Goal: Find contact information: Find contact information

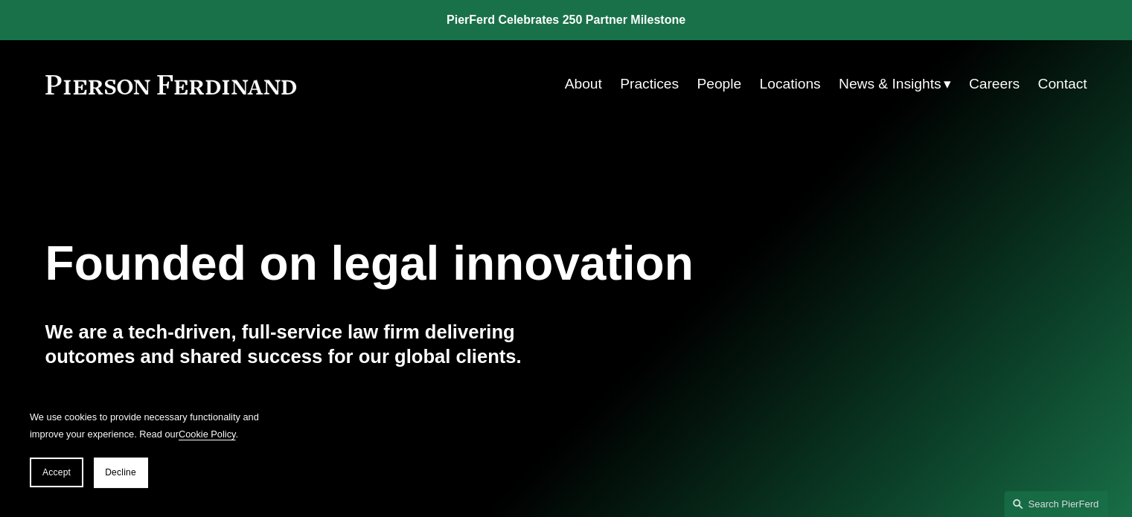
click at [729, 80] on link "People" at bounding box center [718, 84] width 45 height 28
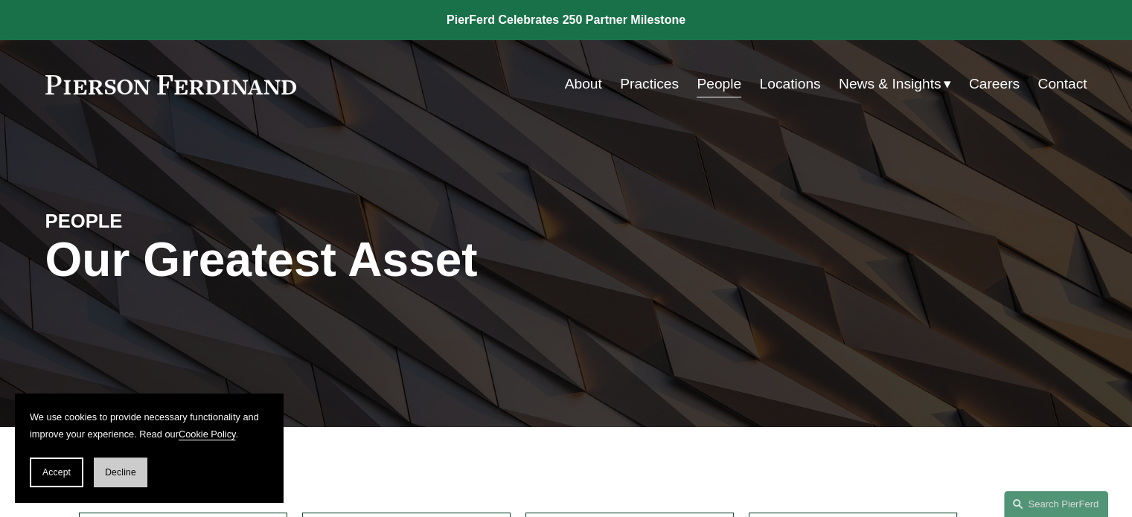
click at [145, 483] on button "Decline" at bounding box center [121, 473] width 54 height 30
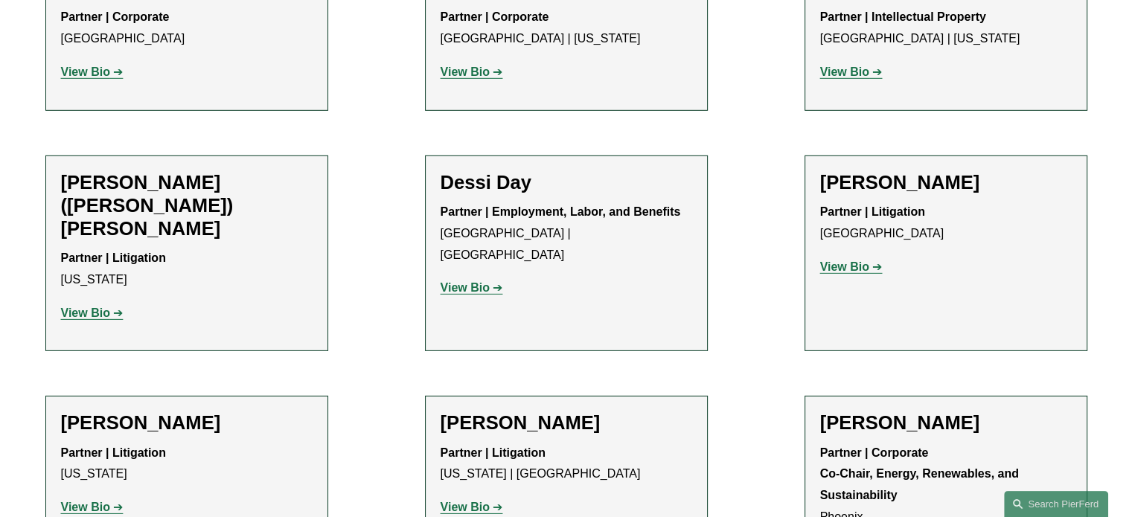
scroll to position [4071, 0]
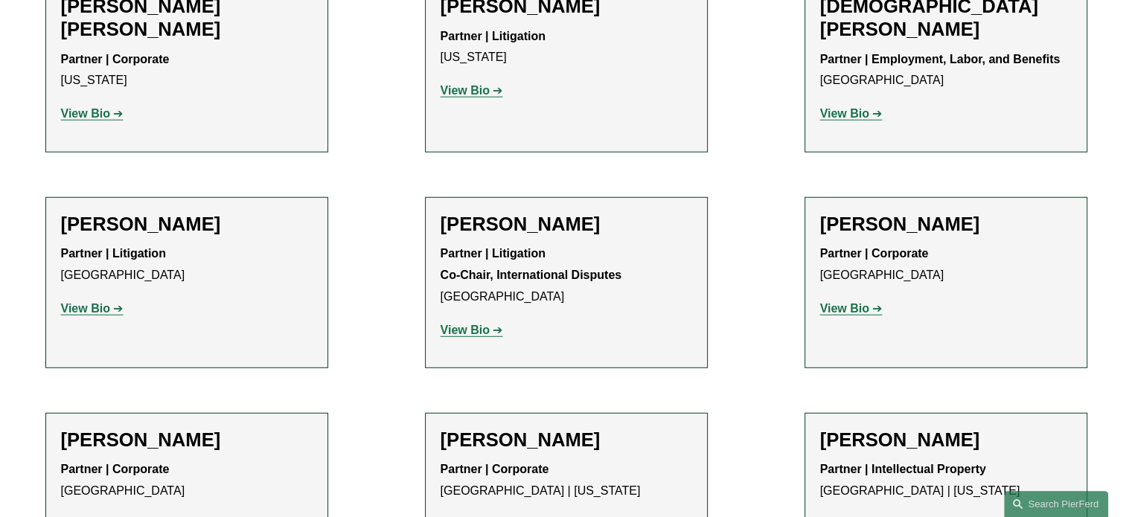
click at [893, 429] on h2 "[PERSON_NAME]" at bounding box center [945, 440] width 251 height 23
click at [847, 516] on strong "View Bio" at bounding box center [844, 524] width 49 height 13
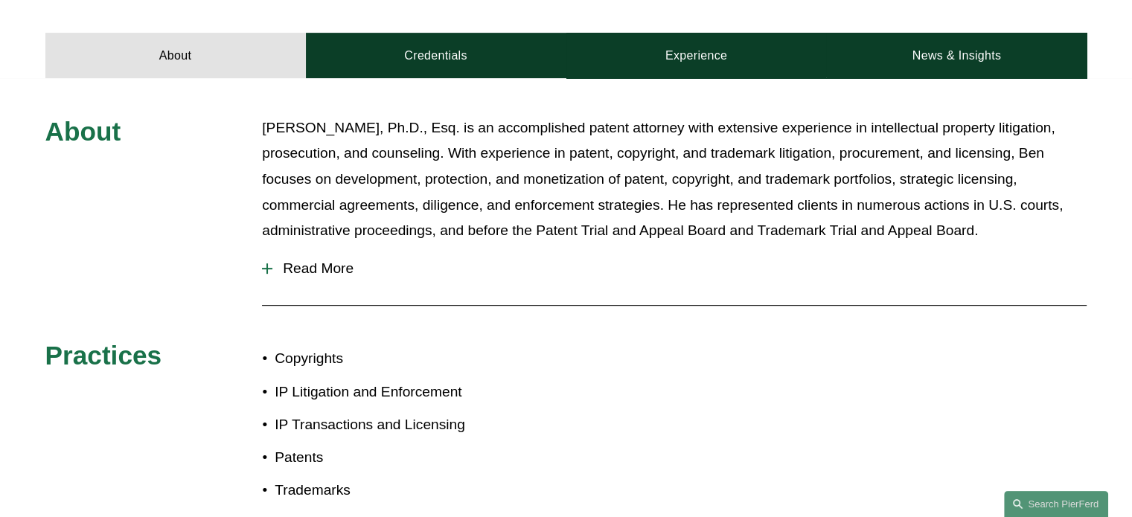
scroll to position [625, 0]
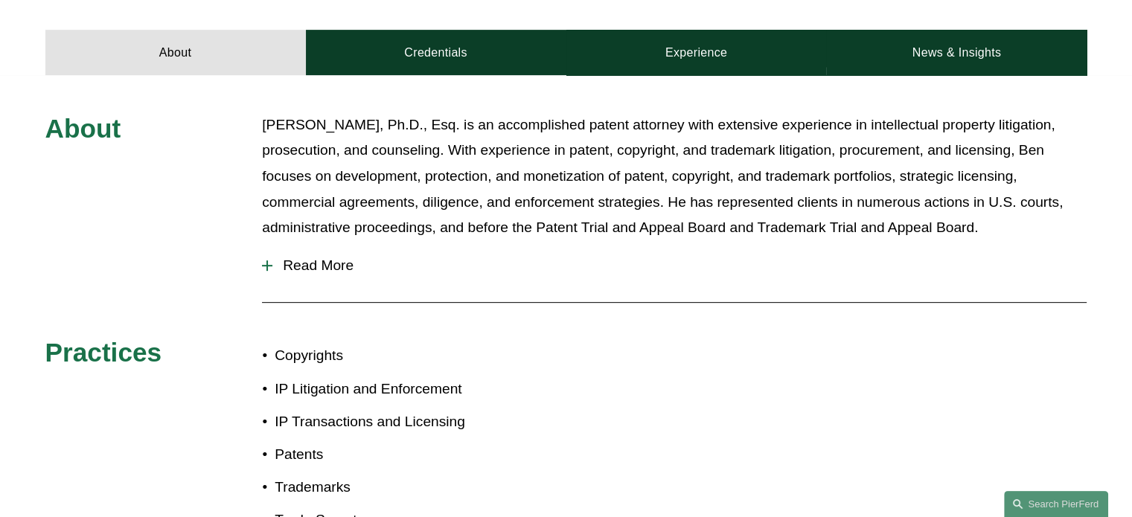
click at [333, 272] on span "Read More" at bounding box center [679, 265] width 814 height 16
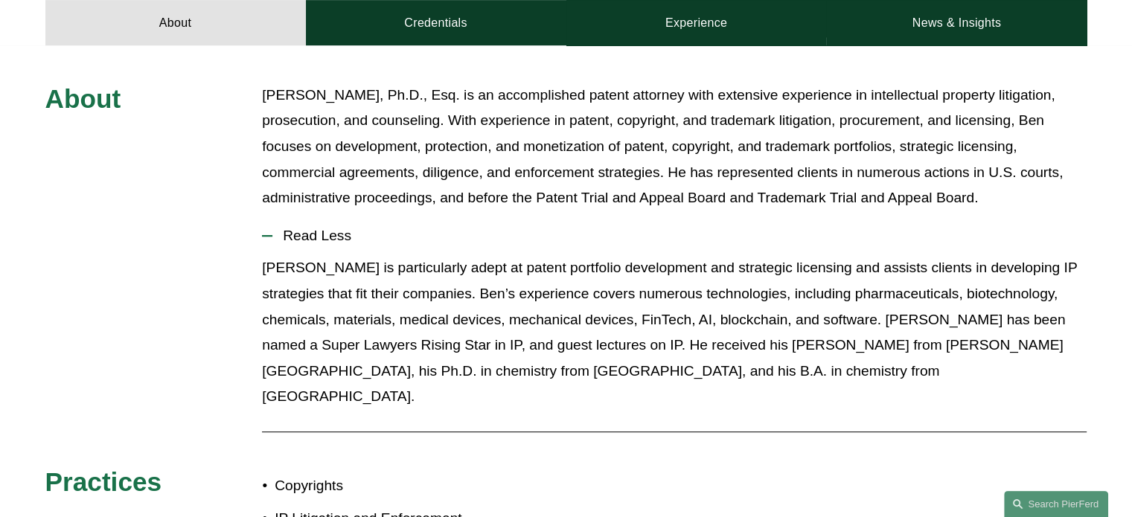
scroll to position [684, 0]
